Goal: Find specific page/section: Find specific page/section

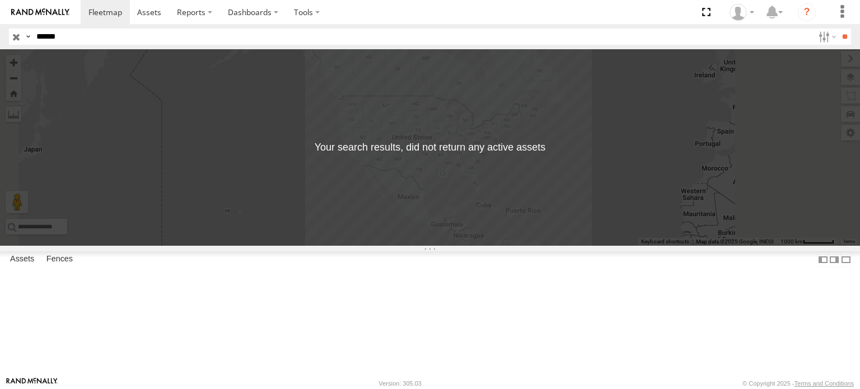
type input "******"
click at [838, 29] on input "**" at bounding box center [844, 37] width 13 height 16
